Goal: Information Seeking & Learning: Learn about a topic

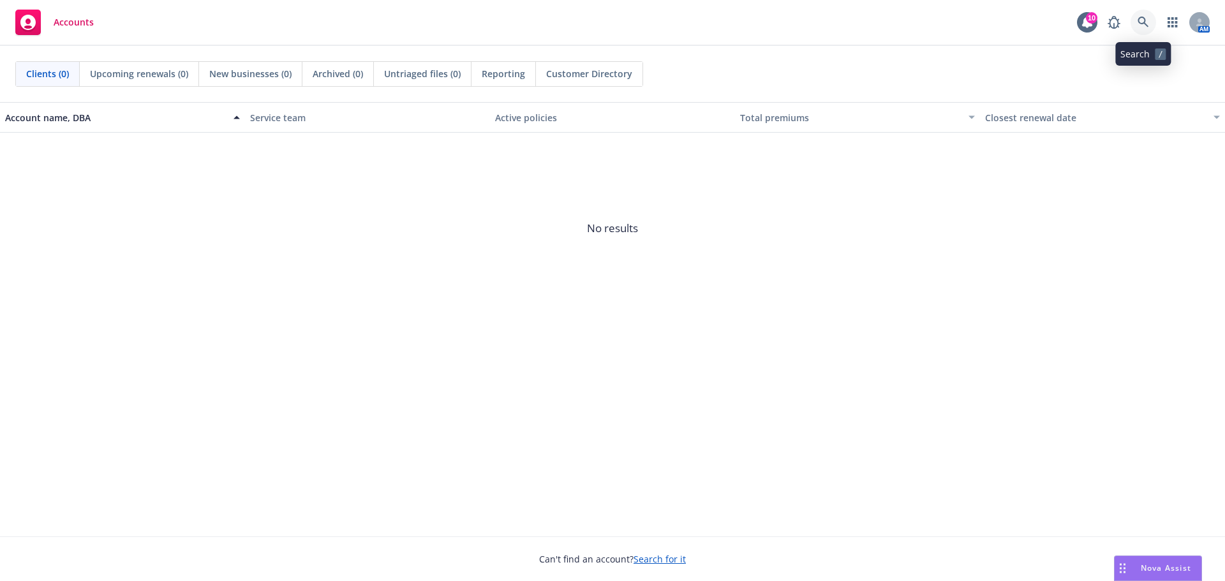
click at [1136, 26] on link at bounding box center [1143, 23] width 26 height 26
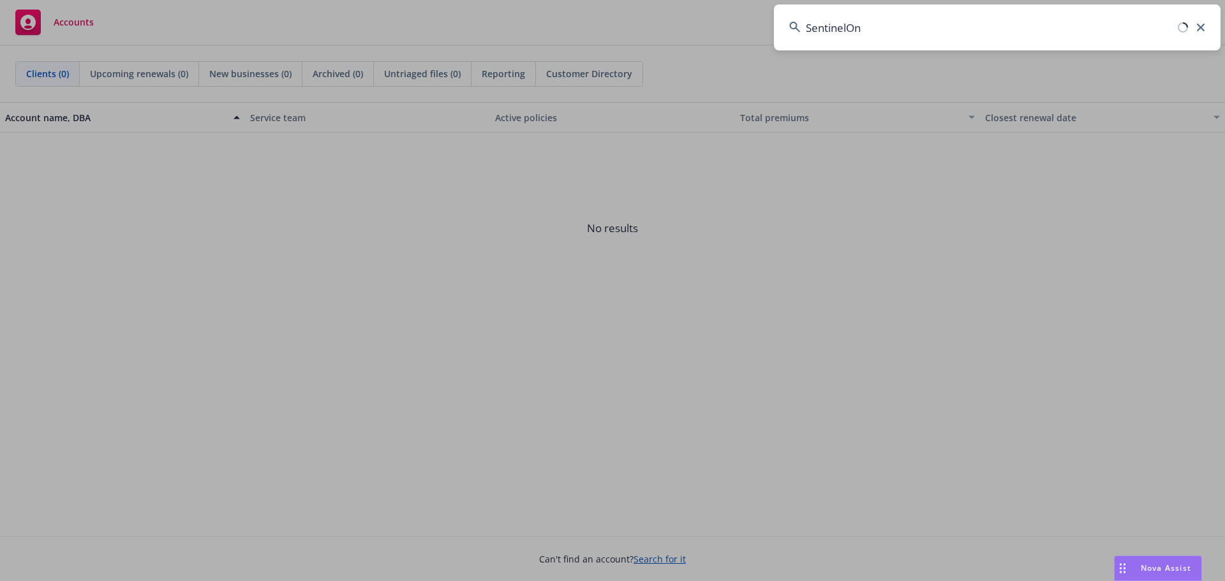
type input "SentinelOne"
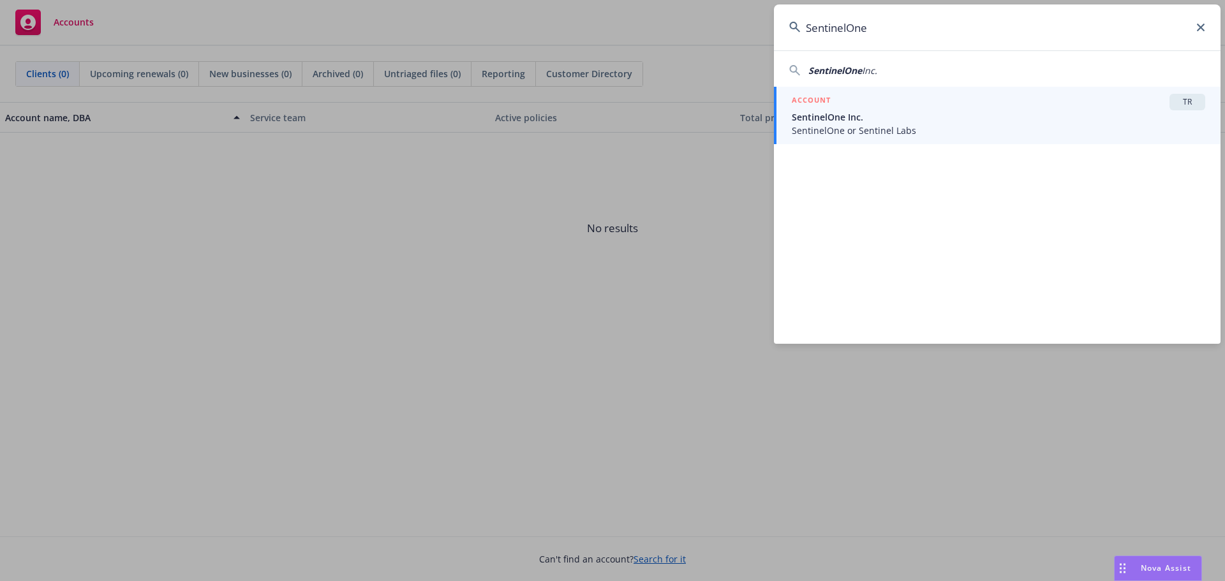
click at [1085, 114] on span "SentinelOne Inc." at bounding box center [998, 116] width 413 height 13
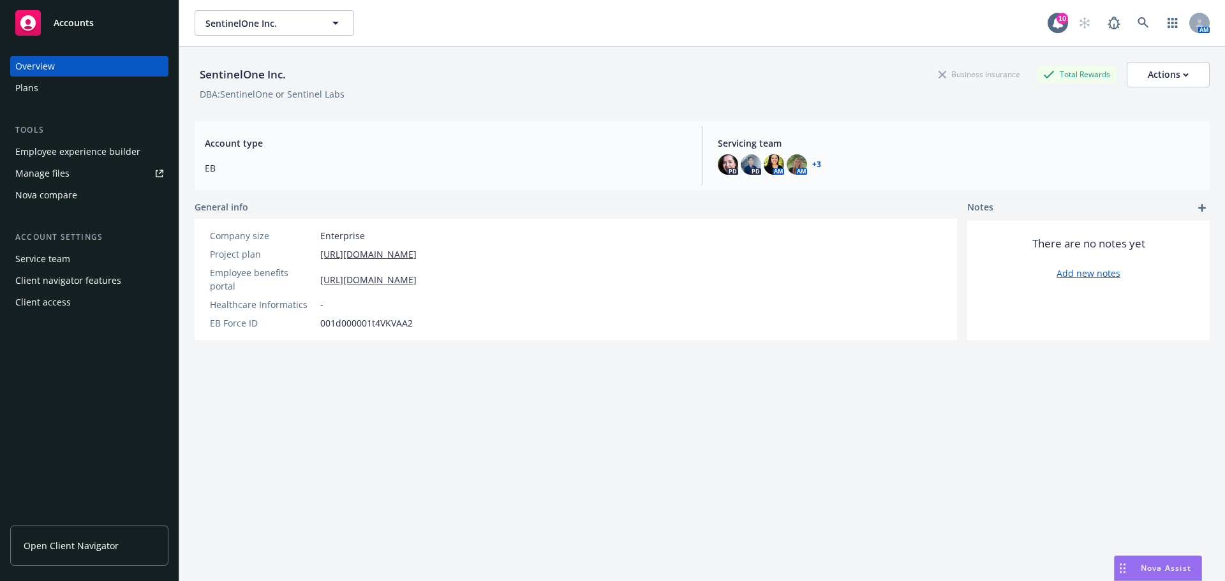
click at [70, 545] on span "Open Client Navigator" at bounding box center [71, 545] width 95 height 13
click at [63, 554] on link "Open Client Navigator" at bounding box center [89, 546] width 158 height 40
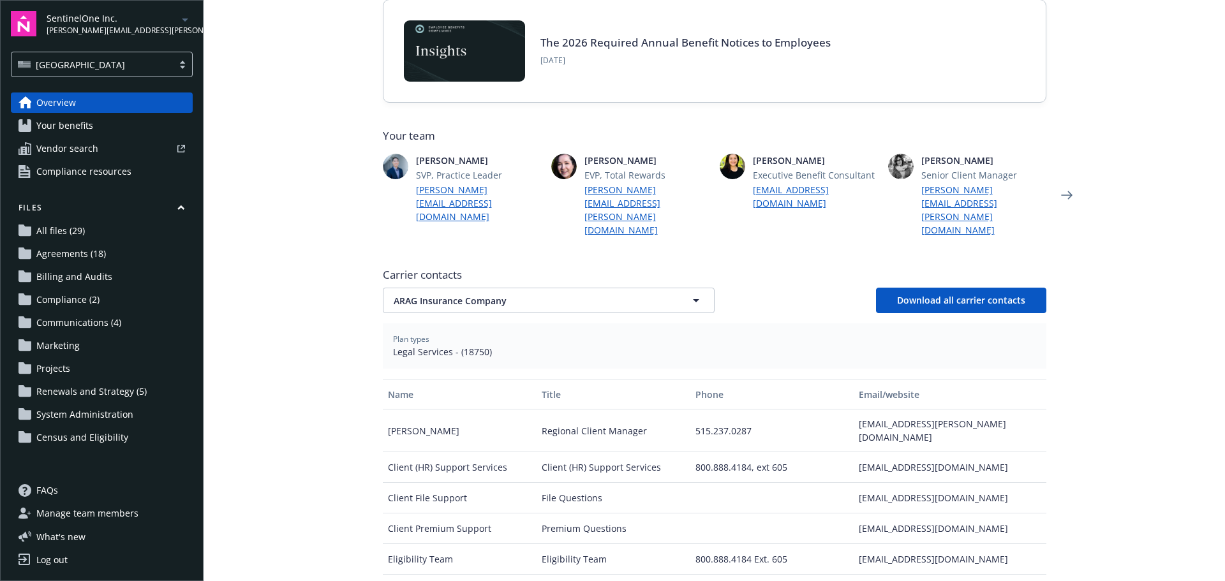
scroll to position [255, 0]
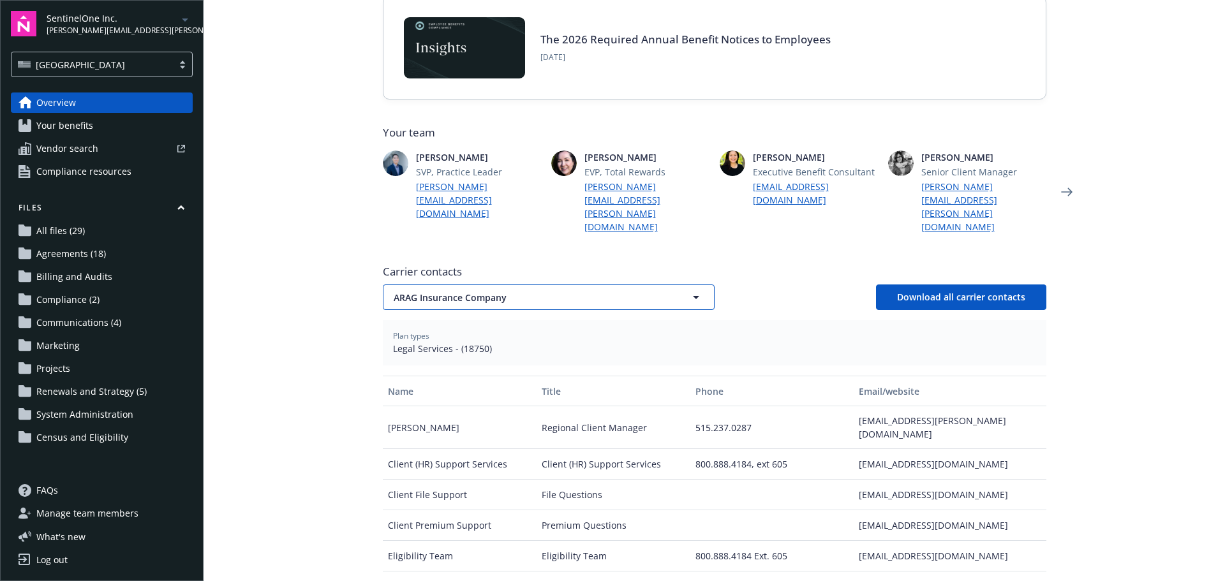
click at [454, 291] on span "ARAG Insurance Company" at bounding box center [526, 297] width 265 height 13
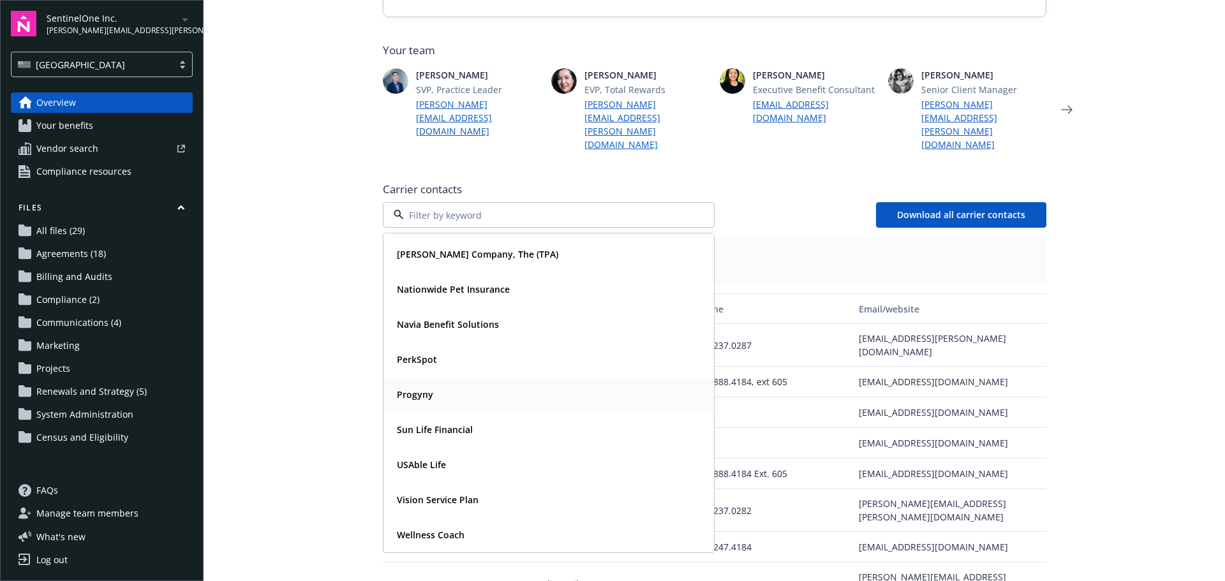
scroll to position [383, 0]
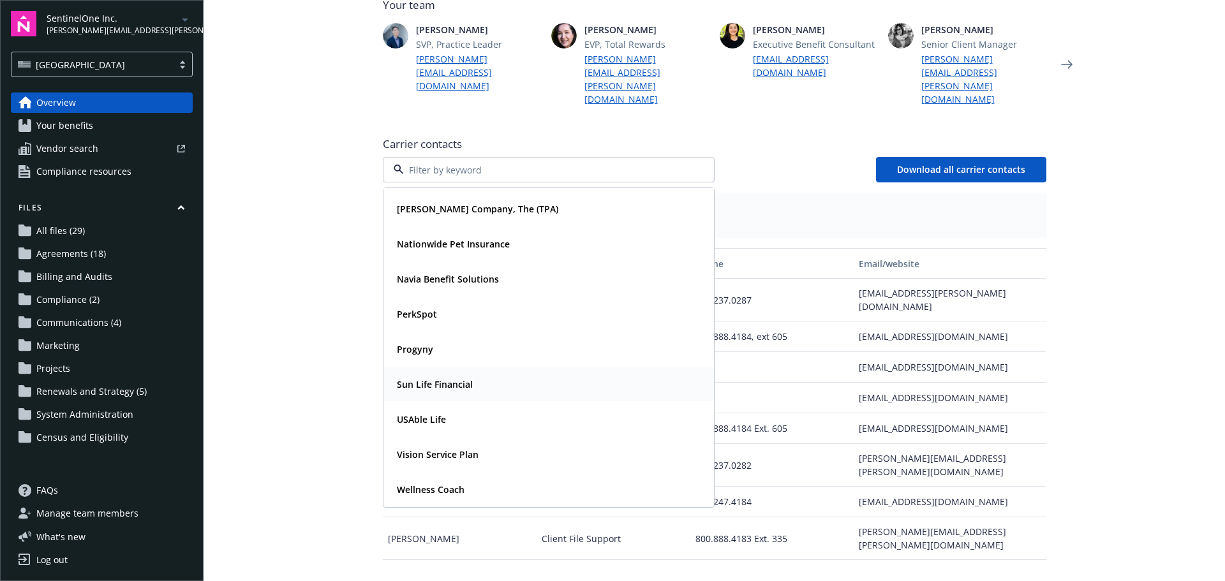
click at [440, 378] on strong "Sun Life Financial" at bounding box center [435, 384] width 76 height 12
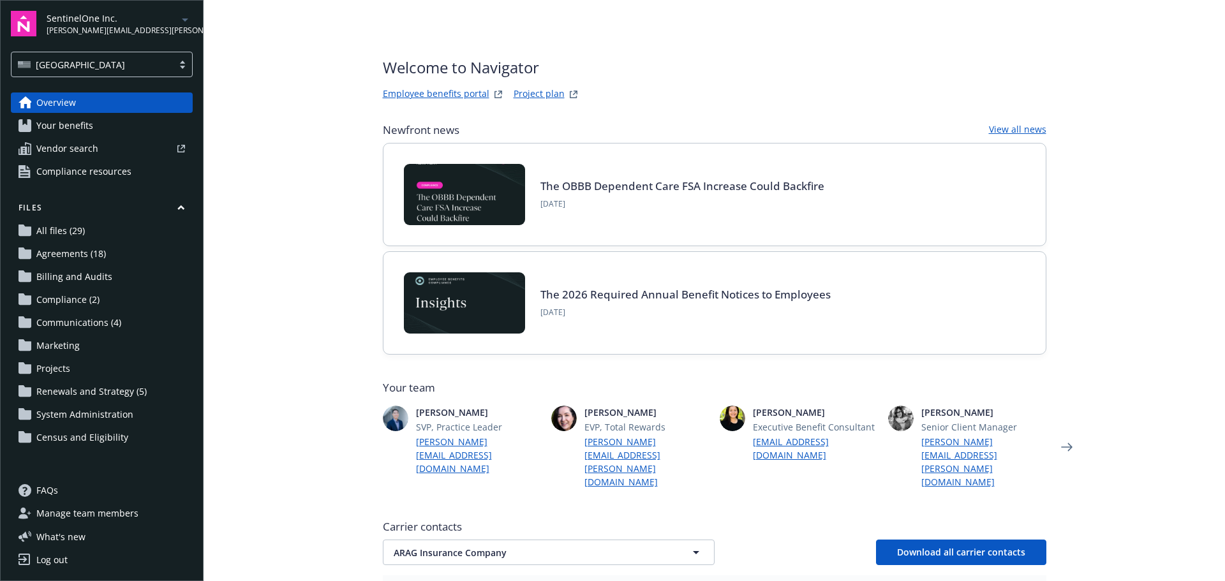
click at [84, 133] on span "Your benefits" at bounding box center [64, 125] width 57 height 20
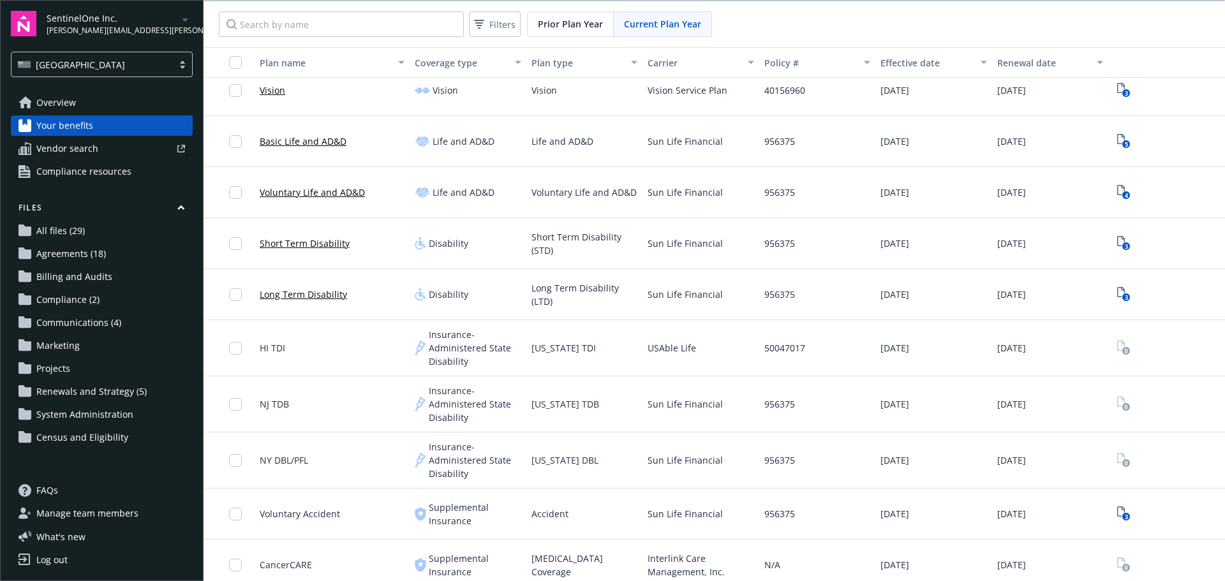
scroll to position [383, 0]
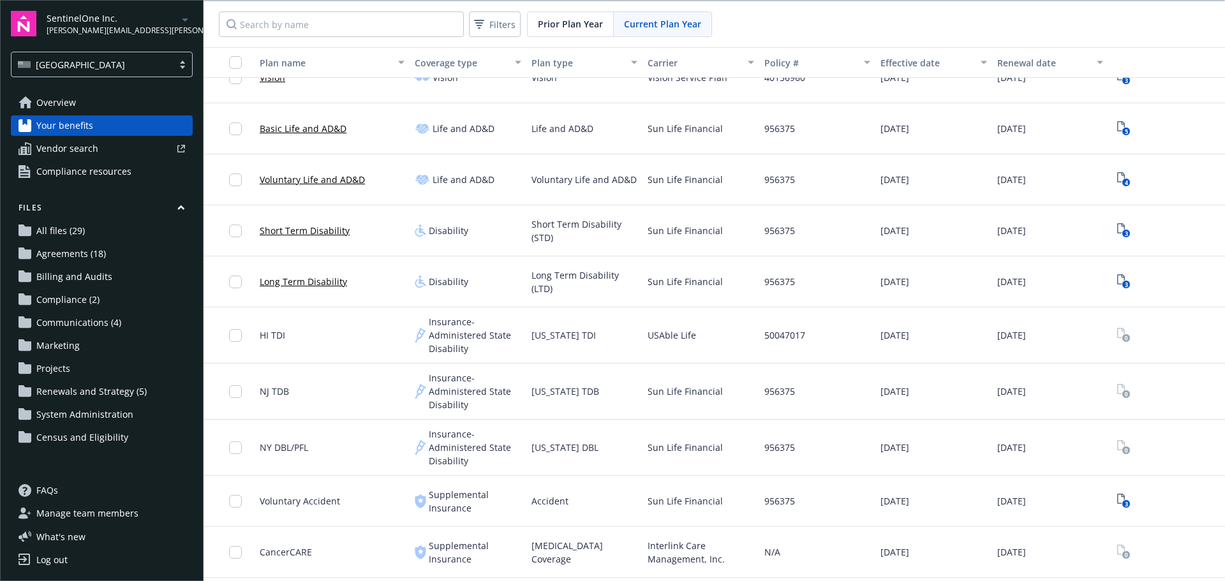
click at [311, 231] on link "Short Term Disability" at bounding box center [305, 230] width 90 height 13
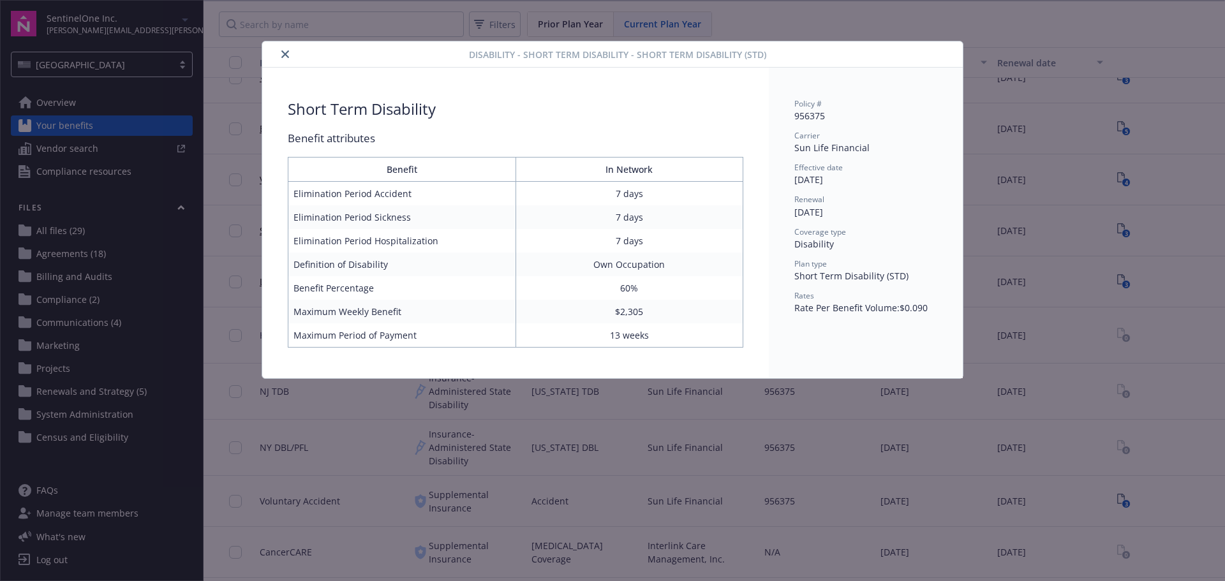
click at [281, 52] on button "close" at bounding box center [285, 54] width 15 height 15
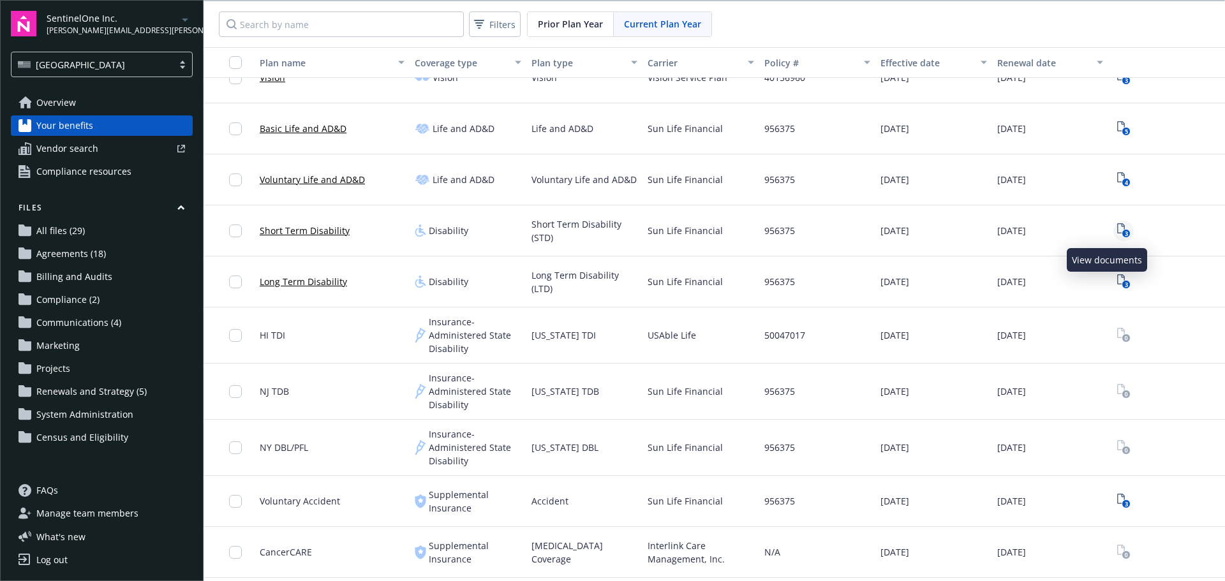
click at [1124, 230] on text "3" at bounding box center [1125, 234] width 3 height 8
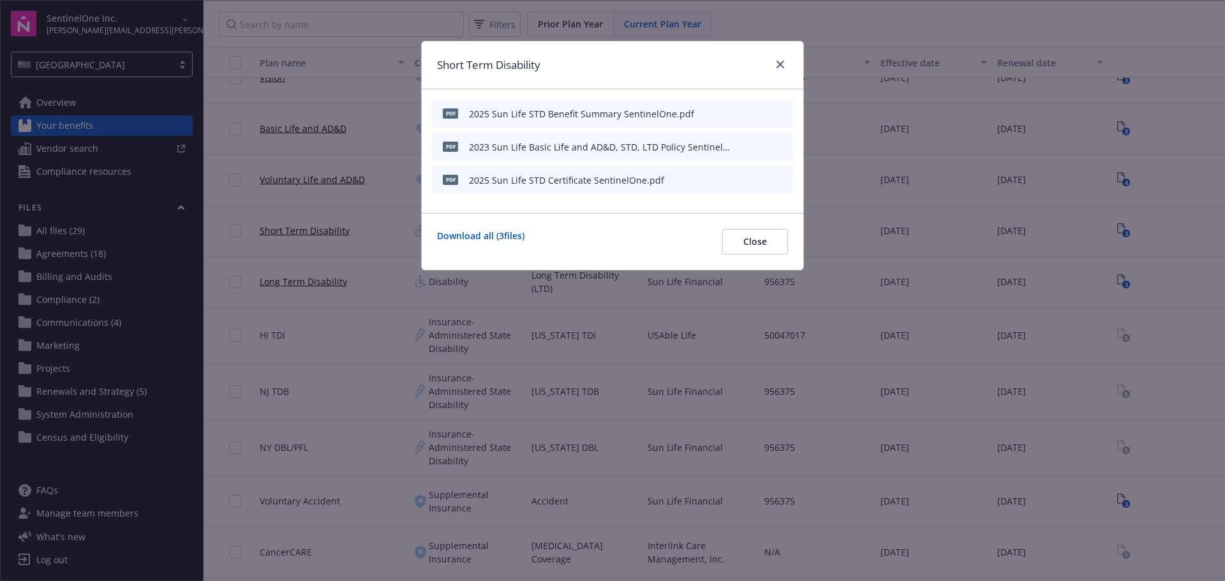
click at [780, 179] on icon "preview file" at bounding box center [780, 179] width 11 height 9
